Goal: Find specific page/section: Find specific page/section

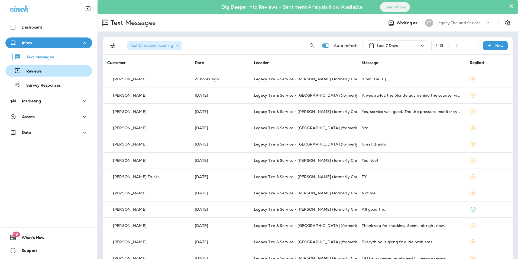
click at [36, 66] on button "Reviews" at bounding box center [48, 70] width 87 height 11
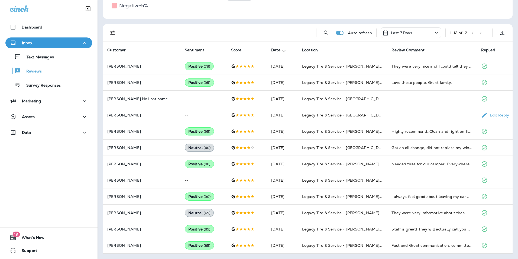
scroll to position [109, 0]
click at [37, 58] on p "Text Messages" at bounding box center [37, 57] width 33 height 5
